Goal: Find specific page/section: Find specific page/section

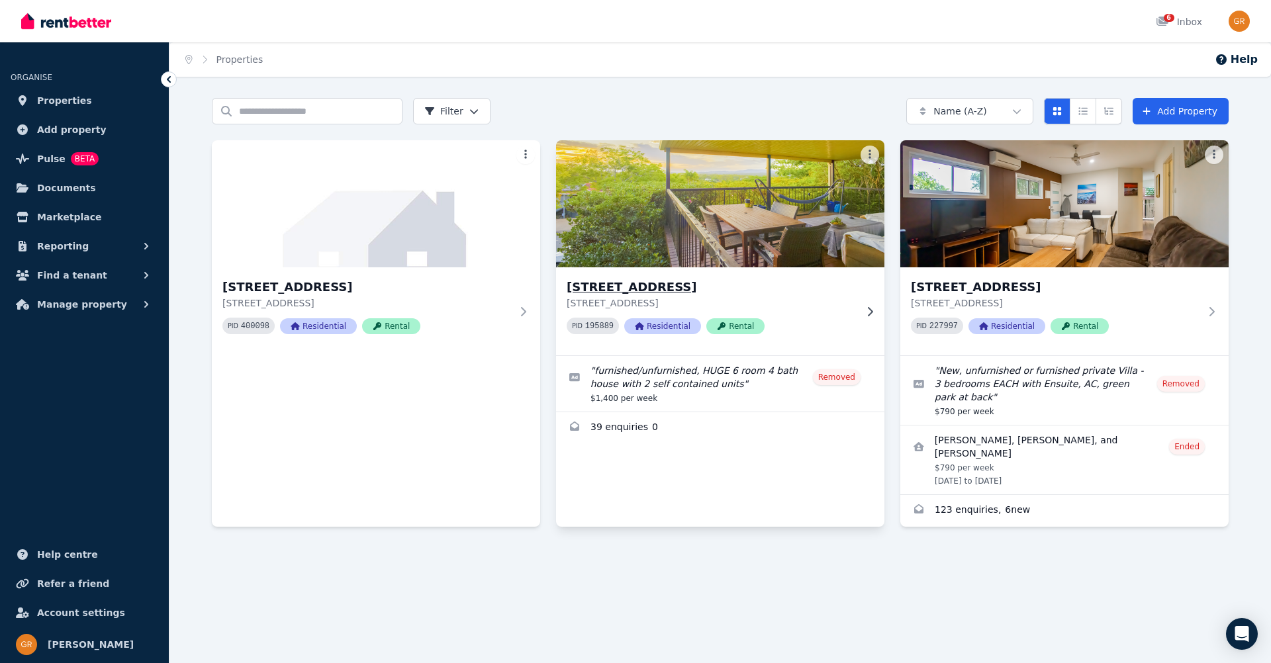
click at [865, 308] on icon at bounding box center [869, 312] width 13 height 11
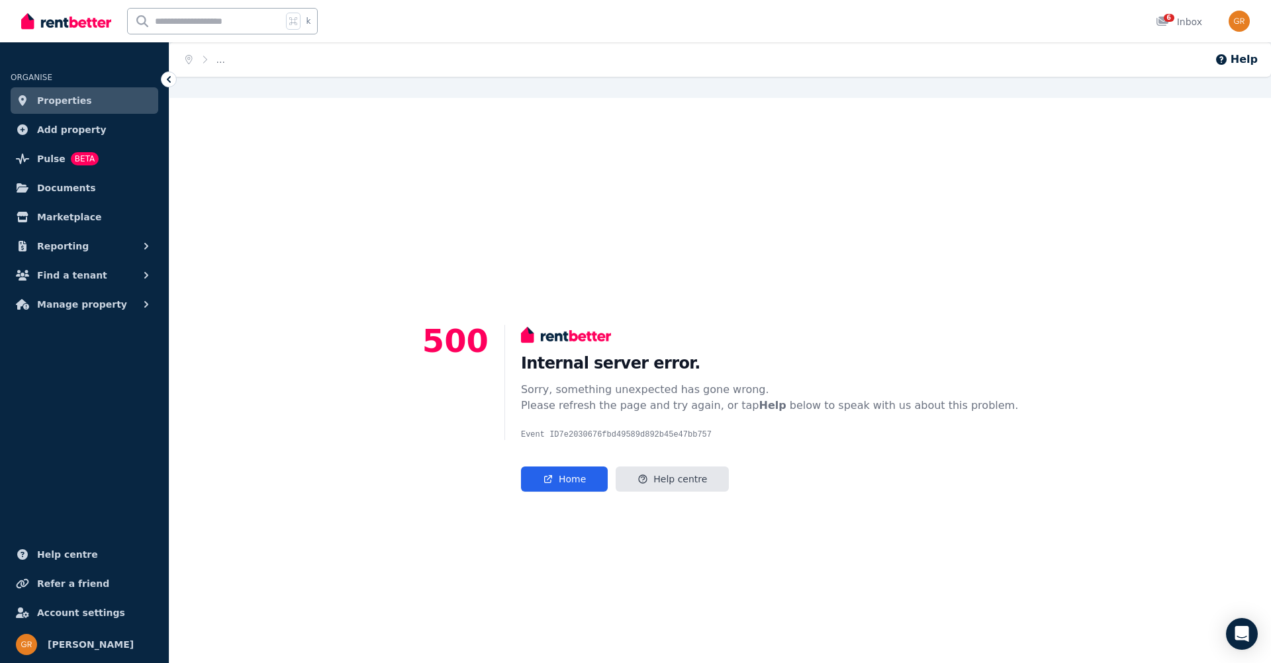
click at [68, 93] on span "Properties" at bounding box center [64, 101] width 55 height 16
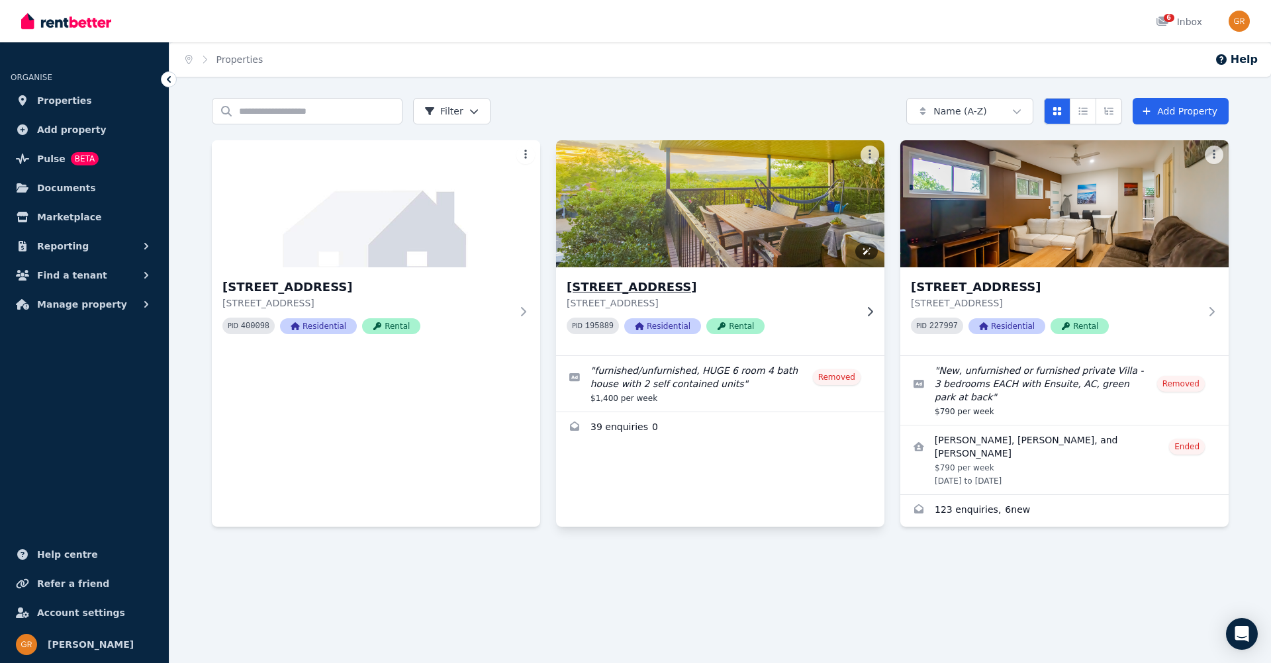
click at [662, 238] on img at bounding box center [720, 204] width 345 height 134
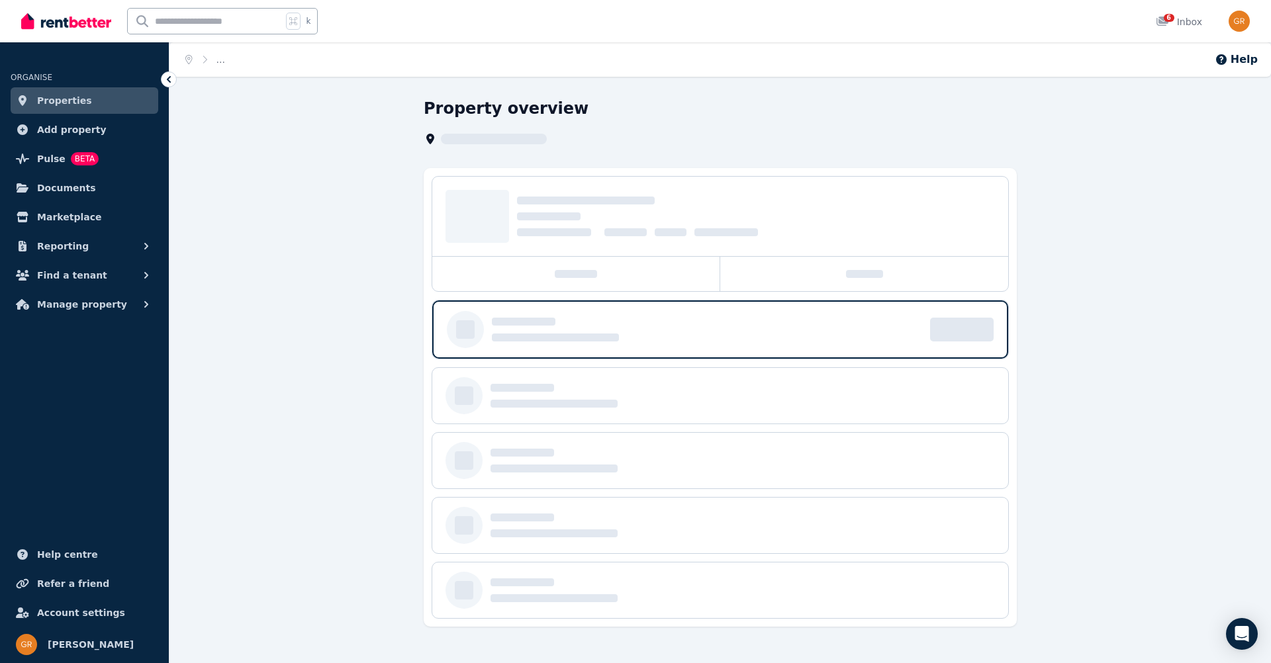
click at [46, 101] on span "Properties" at bounding box center [64, 101] width 55 height 16
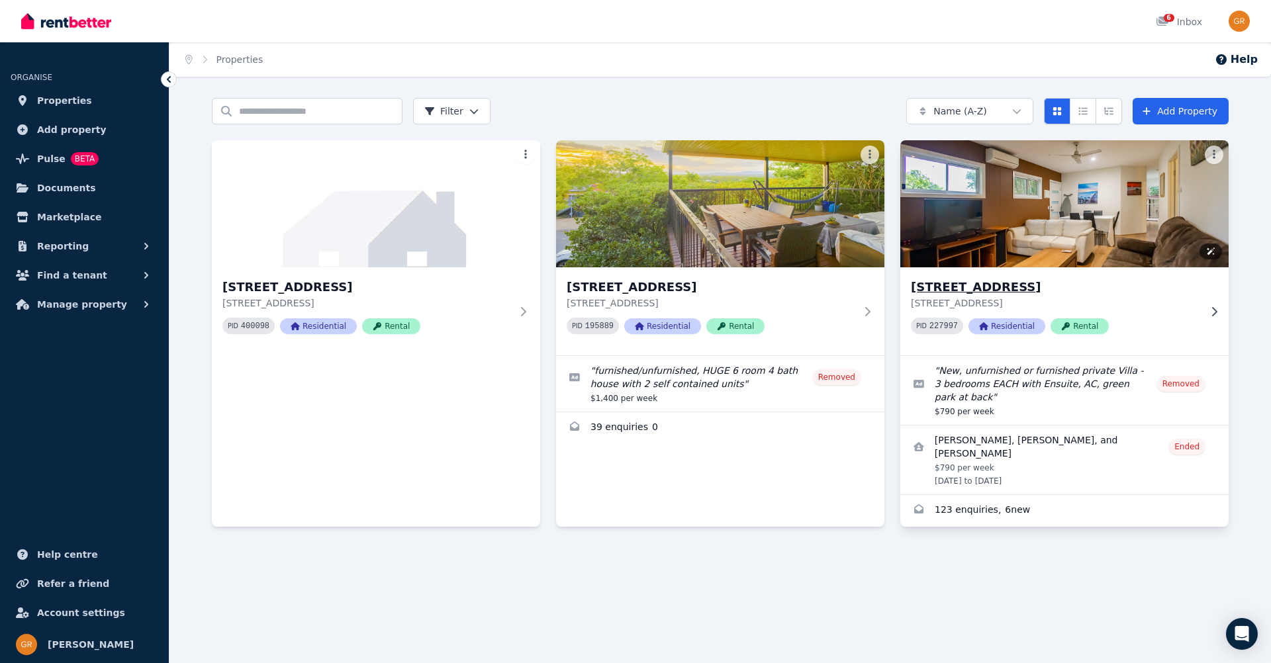
click at [1005, 169] on img at bounding box center [1065, 204] width 345 height 134
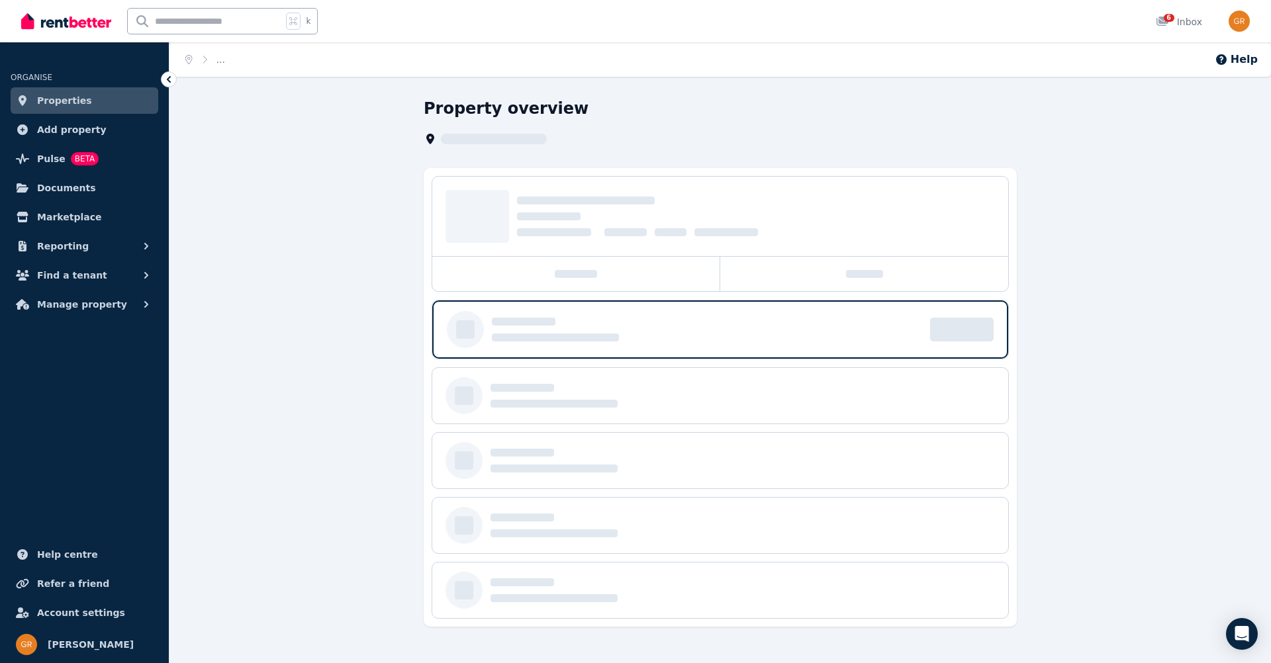
click at [993, 154] on div "Property overview" at bounding box center [720, 362] width 593 height 529
click at [1213, 20] on link "Sign In" at bounding box center [1221, 21] width 58 height 29
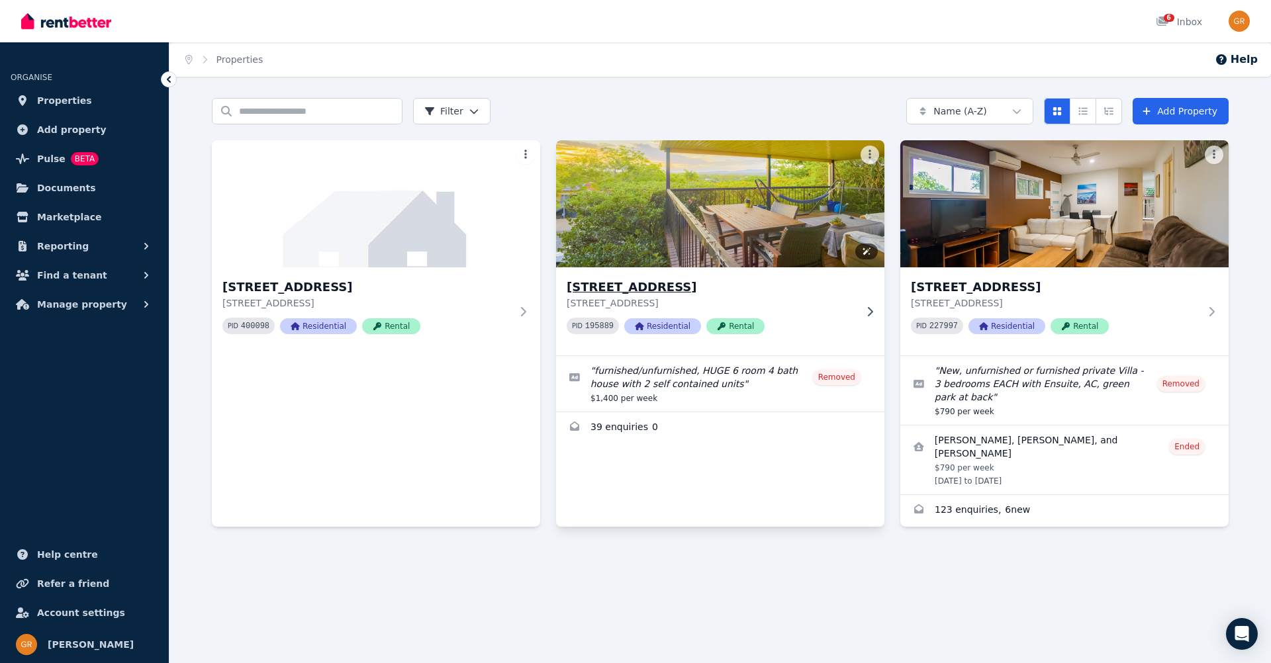
click at [761, 219] on img at bounding box center [720, 204] width 345 height 134
